Goal: Check status: Check status

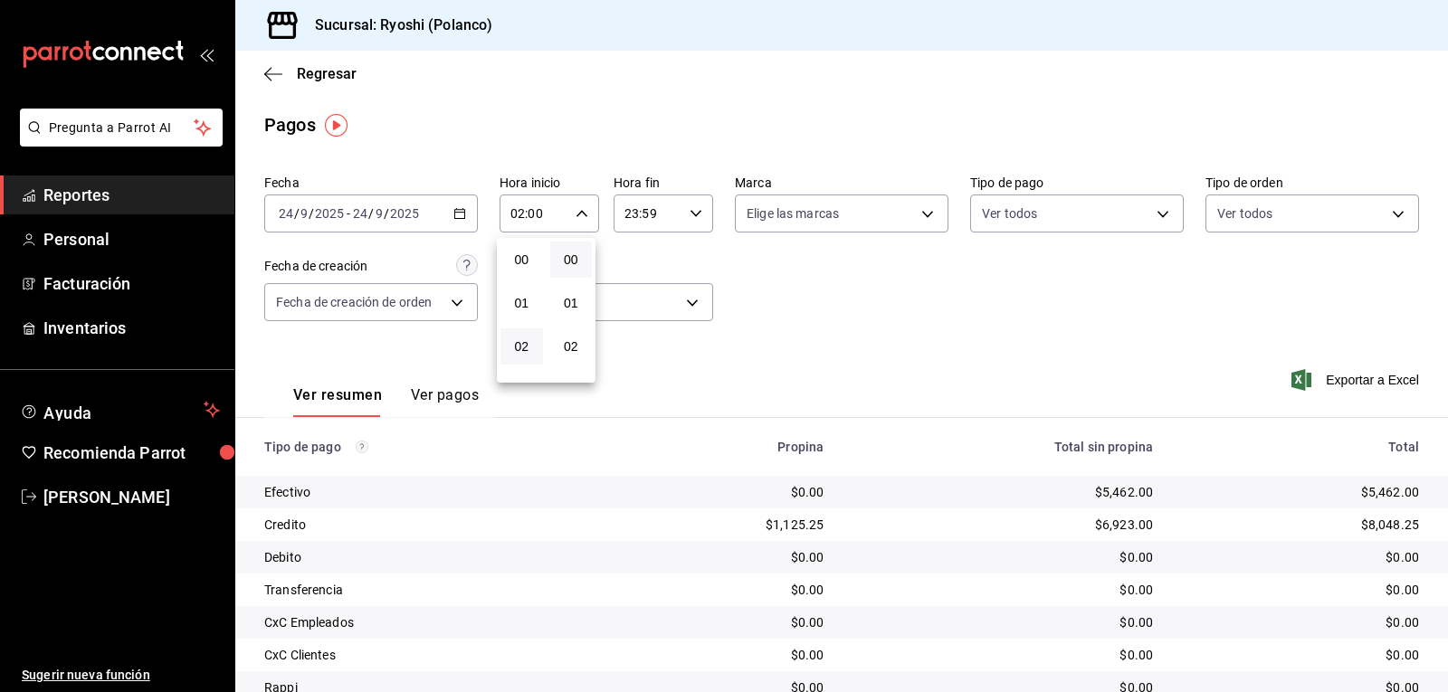
scroll to position [87, 0]
click at [774, 71] on div at bounding box center [724, 346] width 1448 height 692
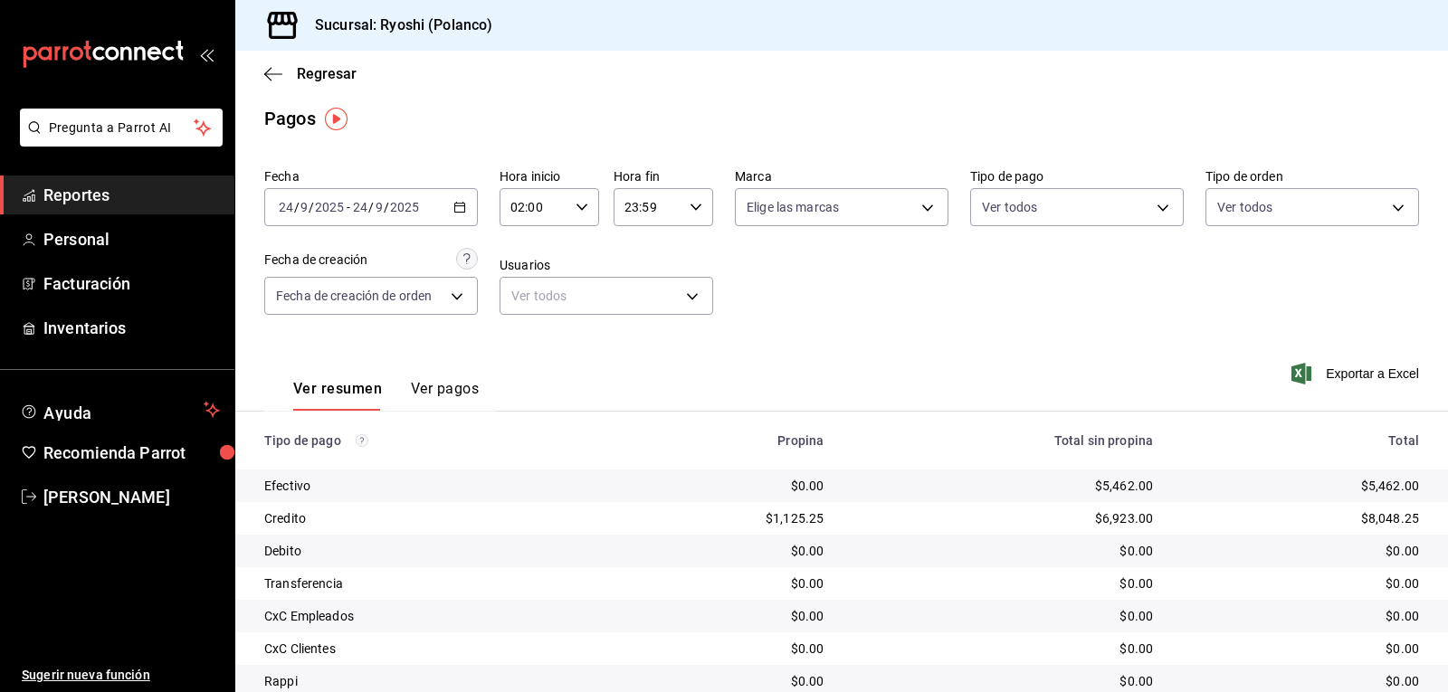
scroll to position [0, 0]
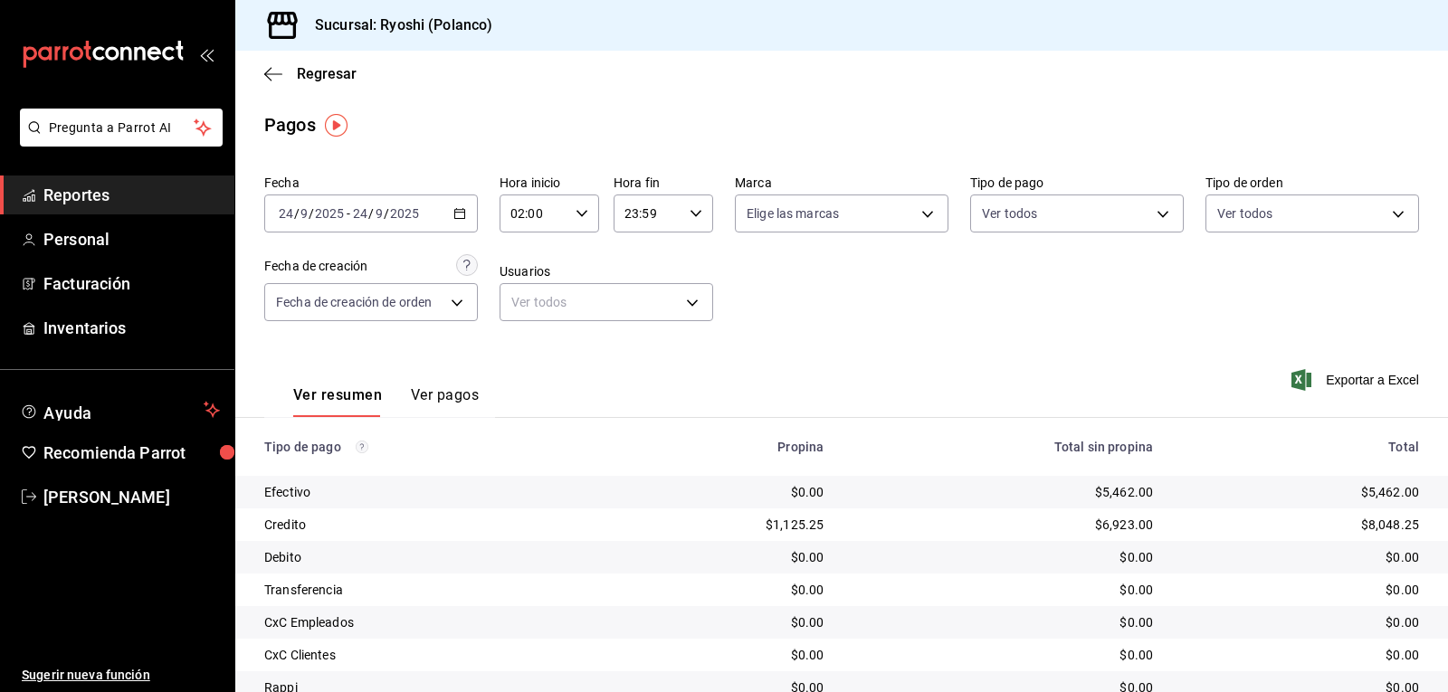
click at [577, 218] on icon "button" at bounding box center [581, 213] width 13 height 13
click at [514, 302] on span "03" at bounding box center [521, 303] width 21 height 14
click at [849, 298] on div at bounding box center [724, 346] width 1448 height 692
click at [573, 208] on div "03:00 Hora inicio" at bounding box center [549, 214] width 100 height 38
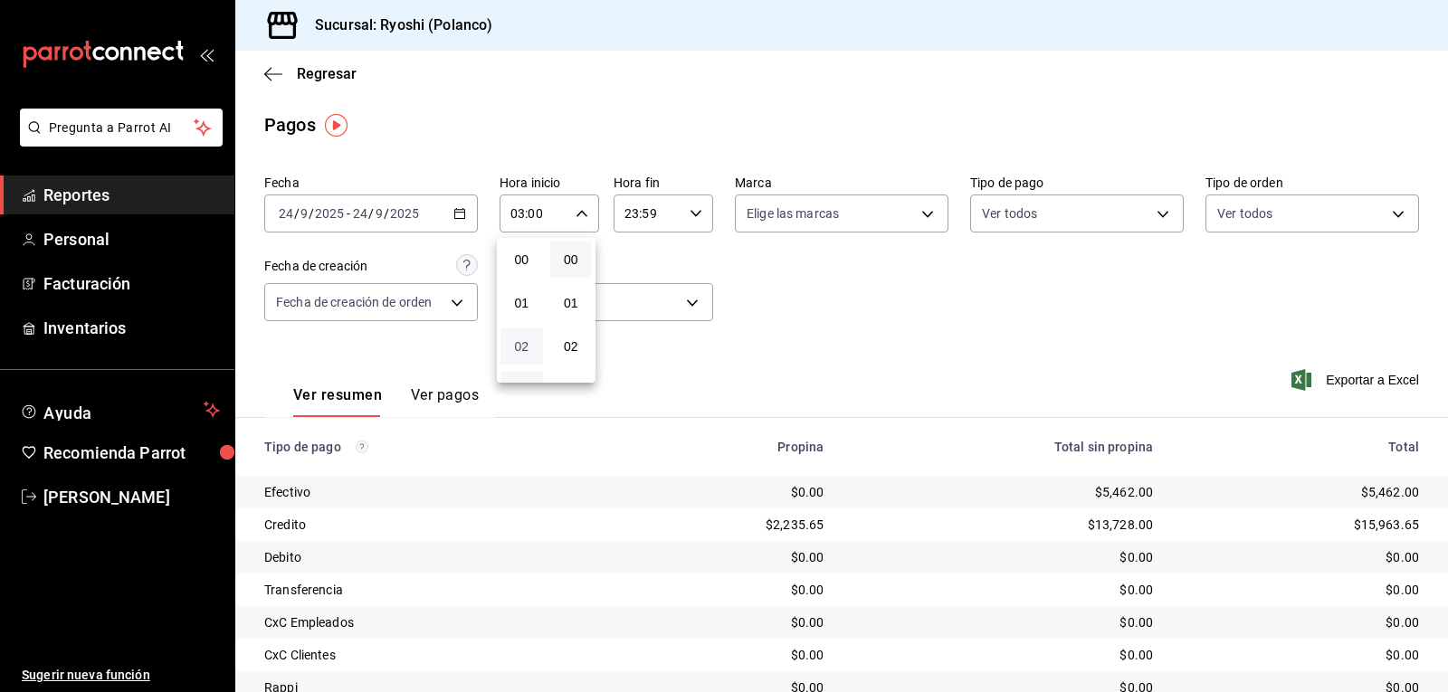
click at [518, 343] on span "02" at bounding box center [521, 346] width 21 height 14
type input "02:00"
click at [899, 282] on div at bounding box center [724, 346] width 1448 height 692
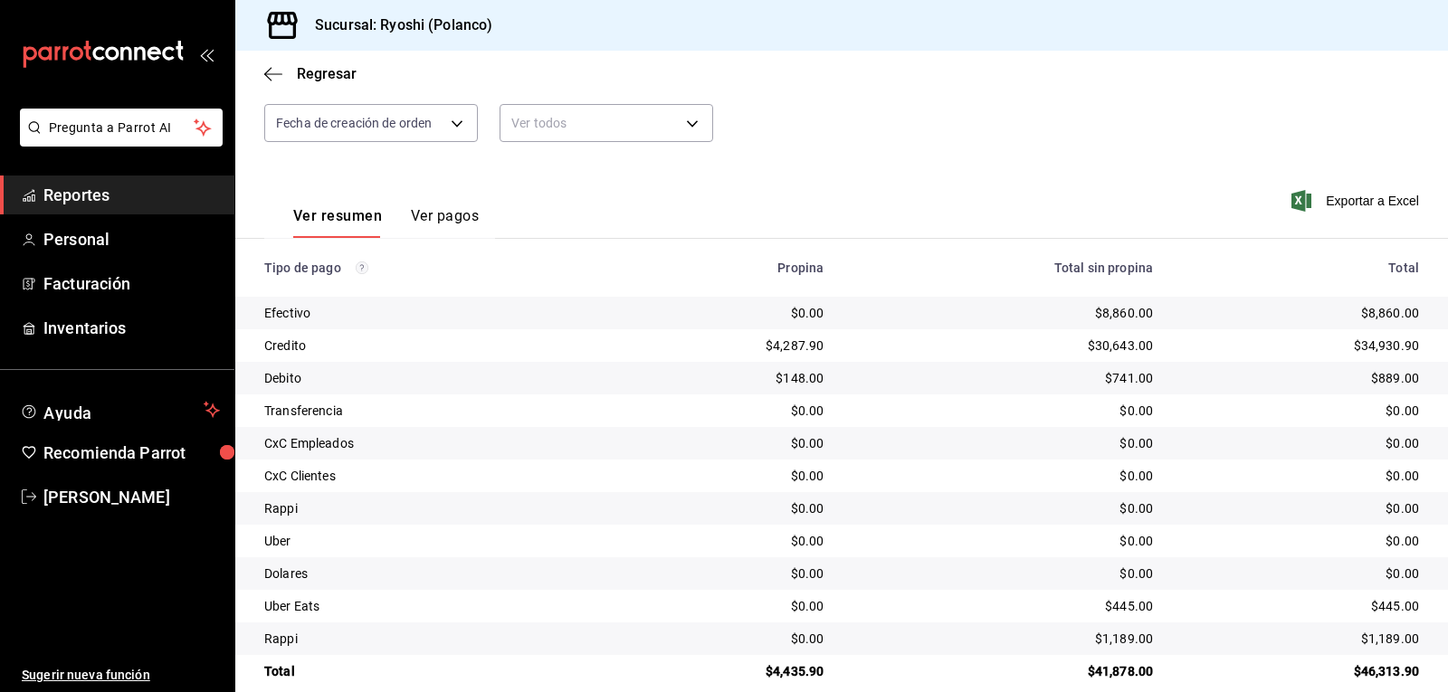
scroll to position [181, 0]
click at [276, 80] on icon "button" at bounding box center [273, 74] width 18 height 16
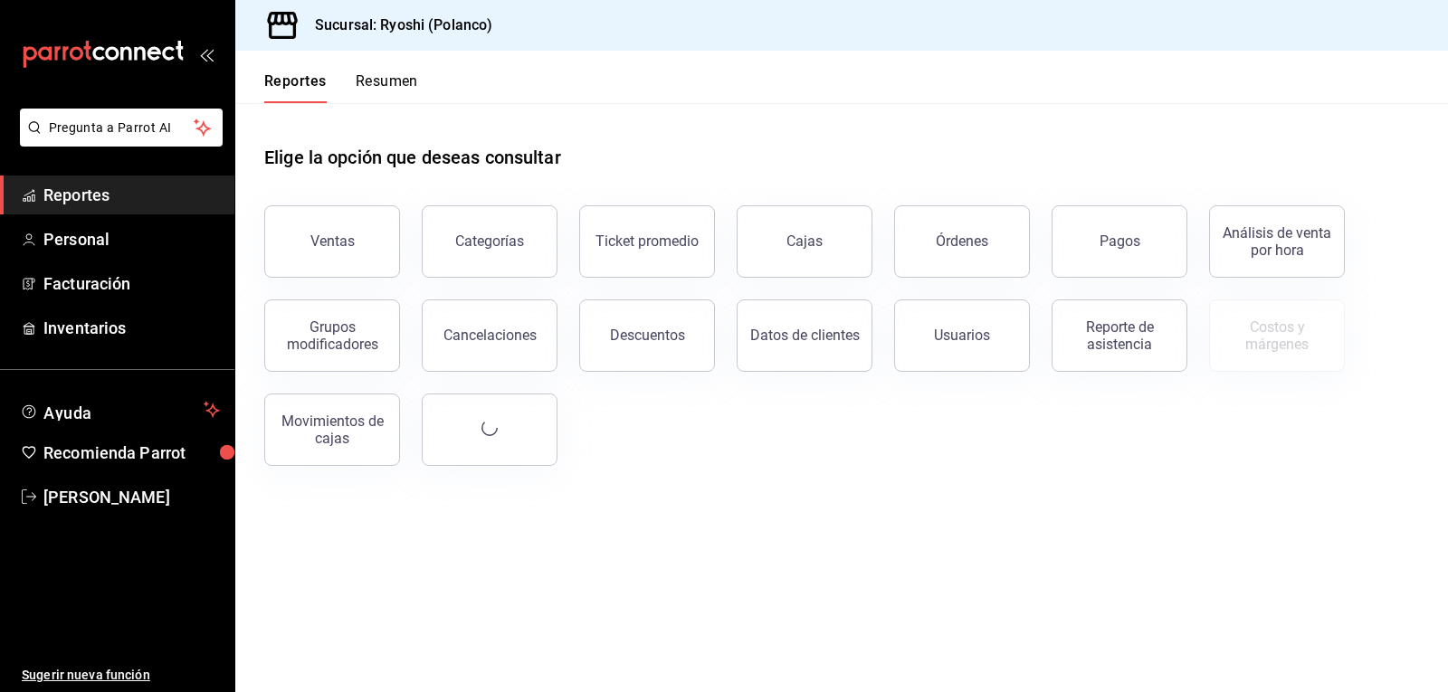
click at [371, 81] on button "Resumen" at bounding box center [387, 87] width 62 height 31
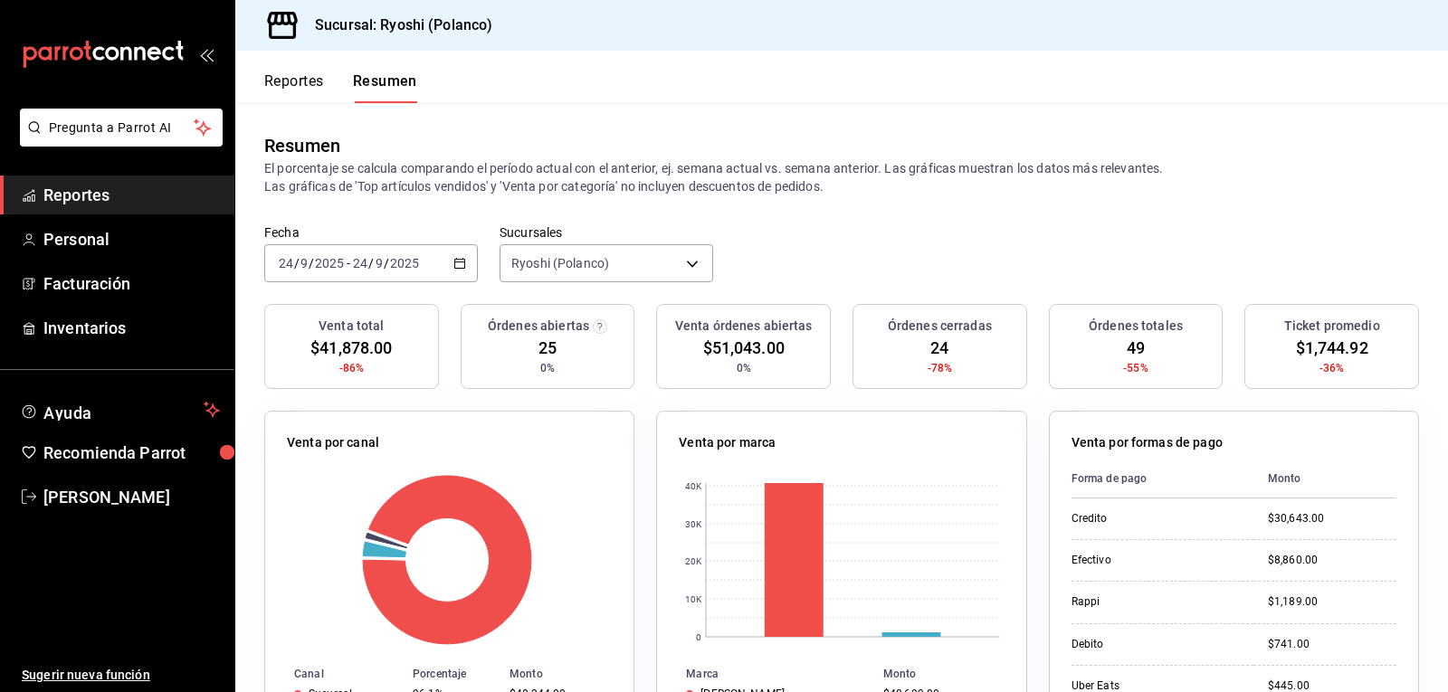
click at [291, 76] on button "Reportes" at bounding box center [294, 87] width 60 height 31
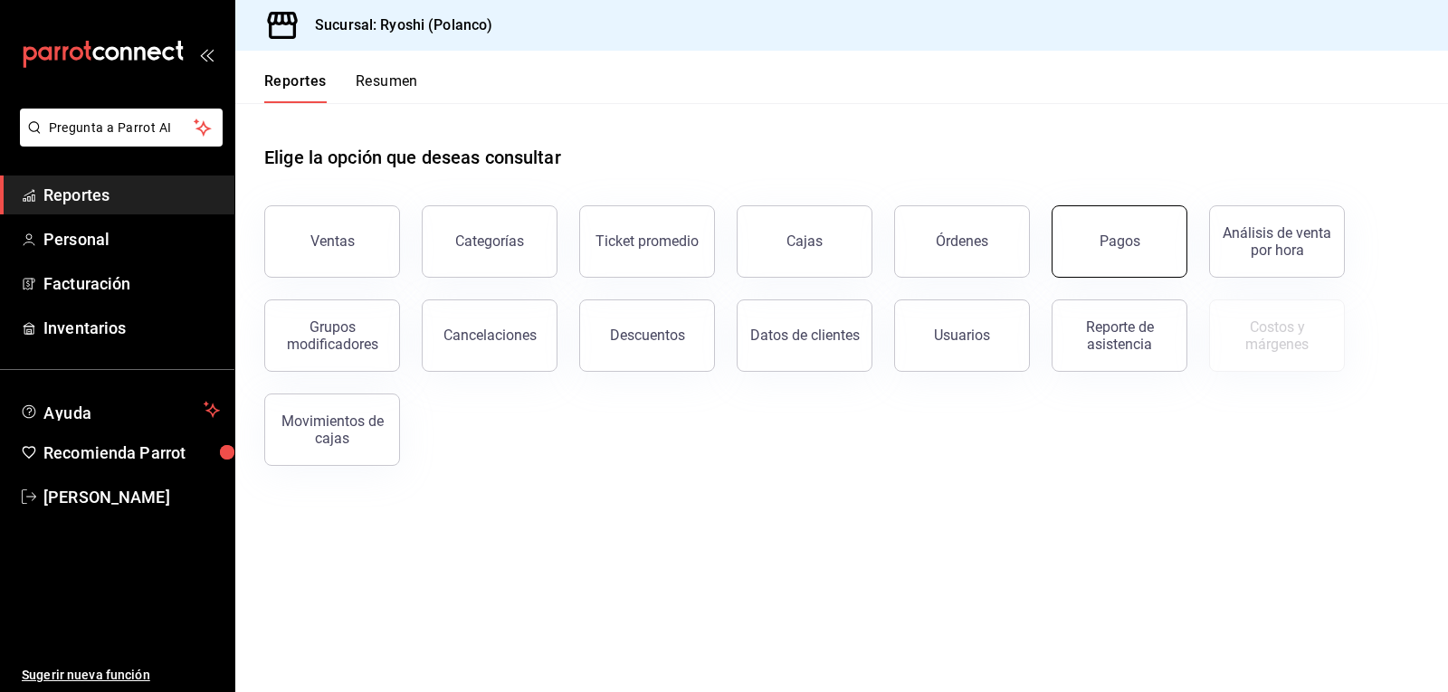
click at [1163, 242] on button "Pagos" at bounding box center [1119, 241] width 136 height 72
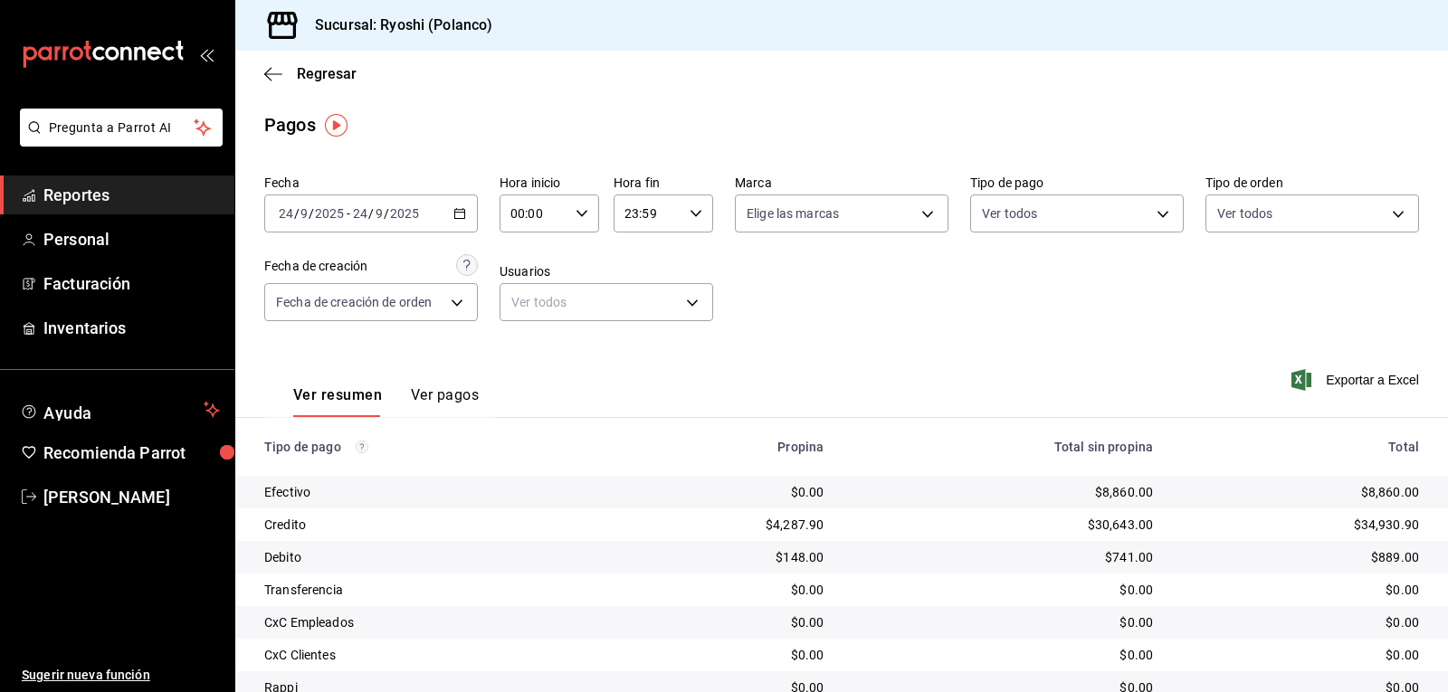
click at [580, 212] on icon "button" at bounding box center [581, 213] width 13 height 13
click at [520, 305] on span "01" at bounding box center [521, 303] width 21 height 14
click at [836, 296] on div at bounding box center [724, 346] width 1448 height 692
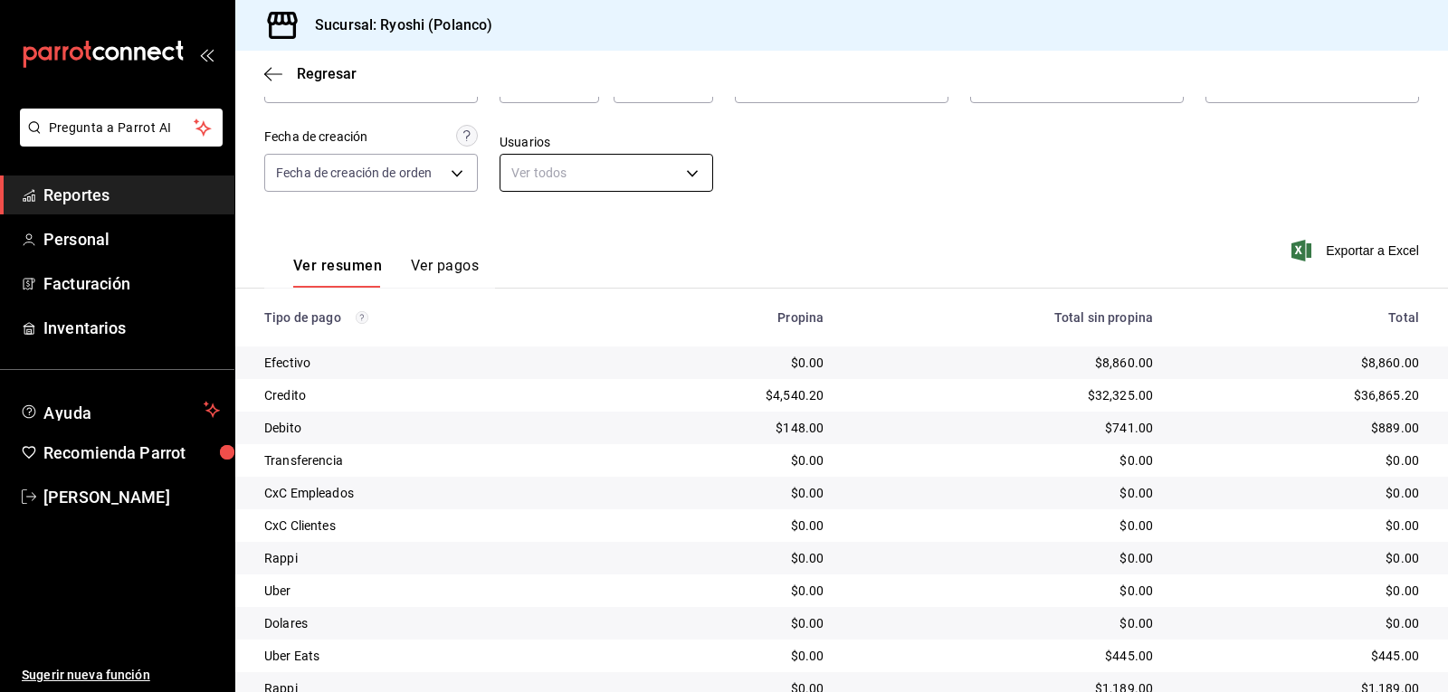
scroll to position [24, 0]
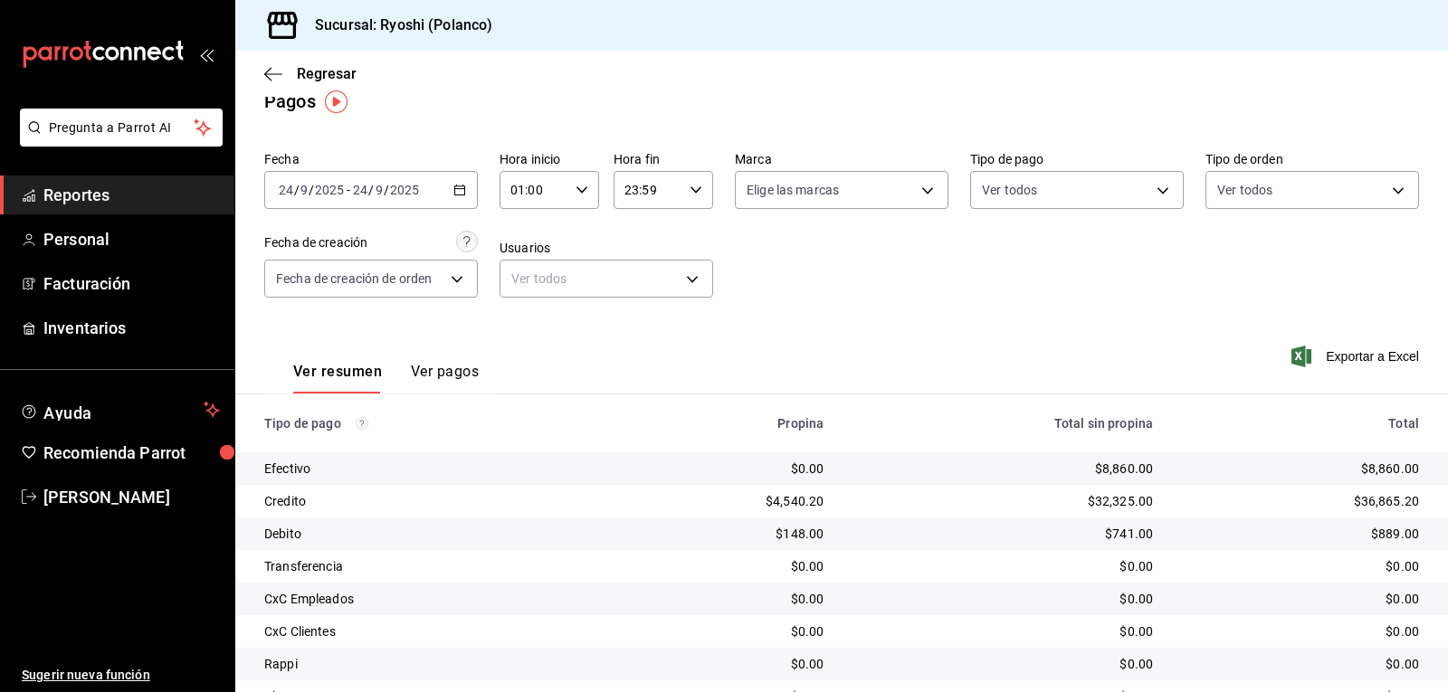
click at [582, 193] on icon "button" at bounding box center [581, 190] width 13 height 13
click at [518, 278] on span "02" at bounding box center [521, 279] width 21 height 14
type input "02:00"
click at [821, 261] on div at bounding box center [724, 346] width 1448 height 692
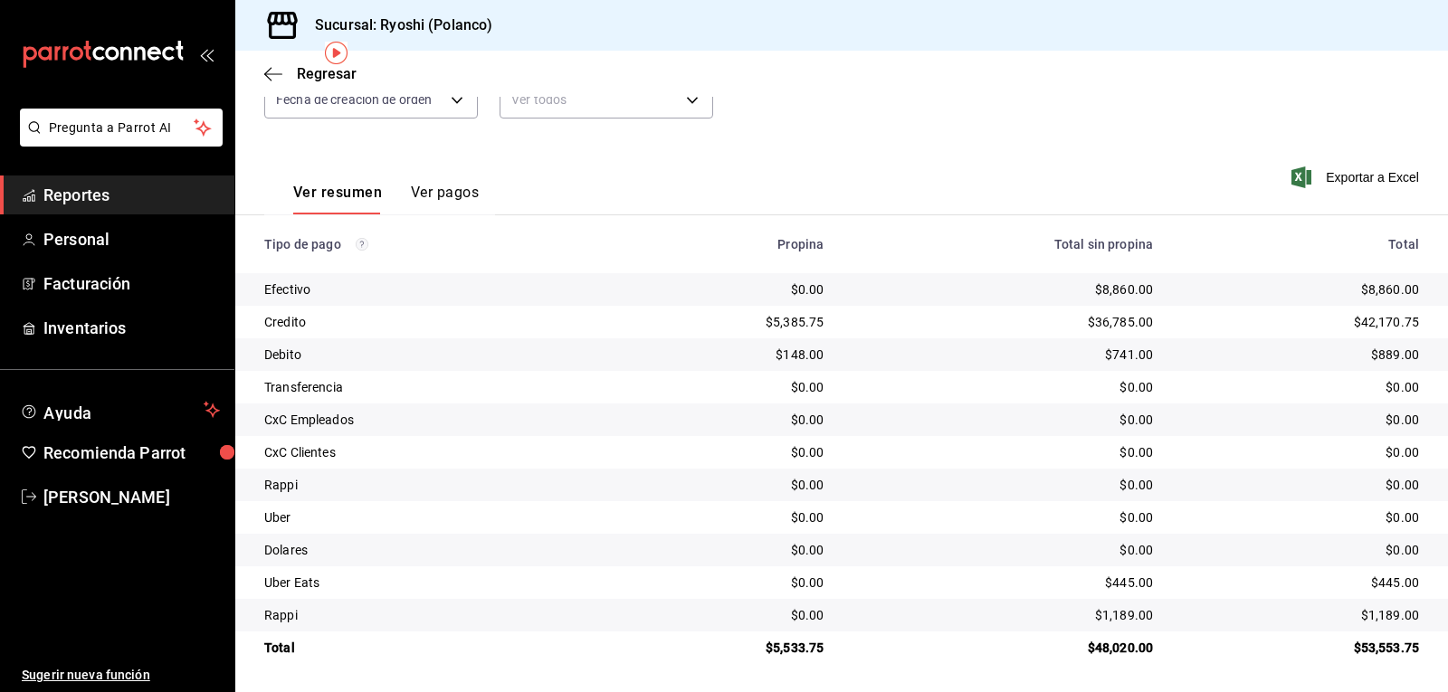
scroll to position [204, 0]
